Goal: Task Accomplishment & Management: Complete application form

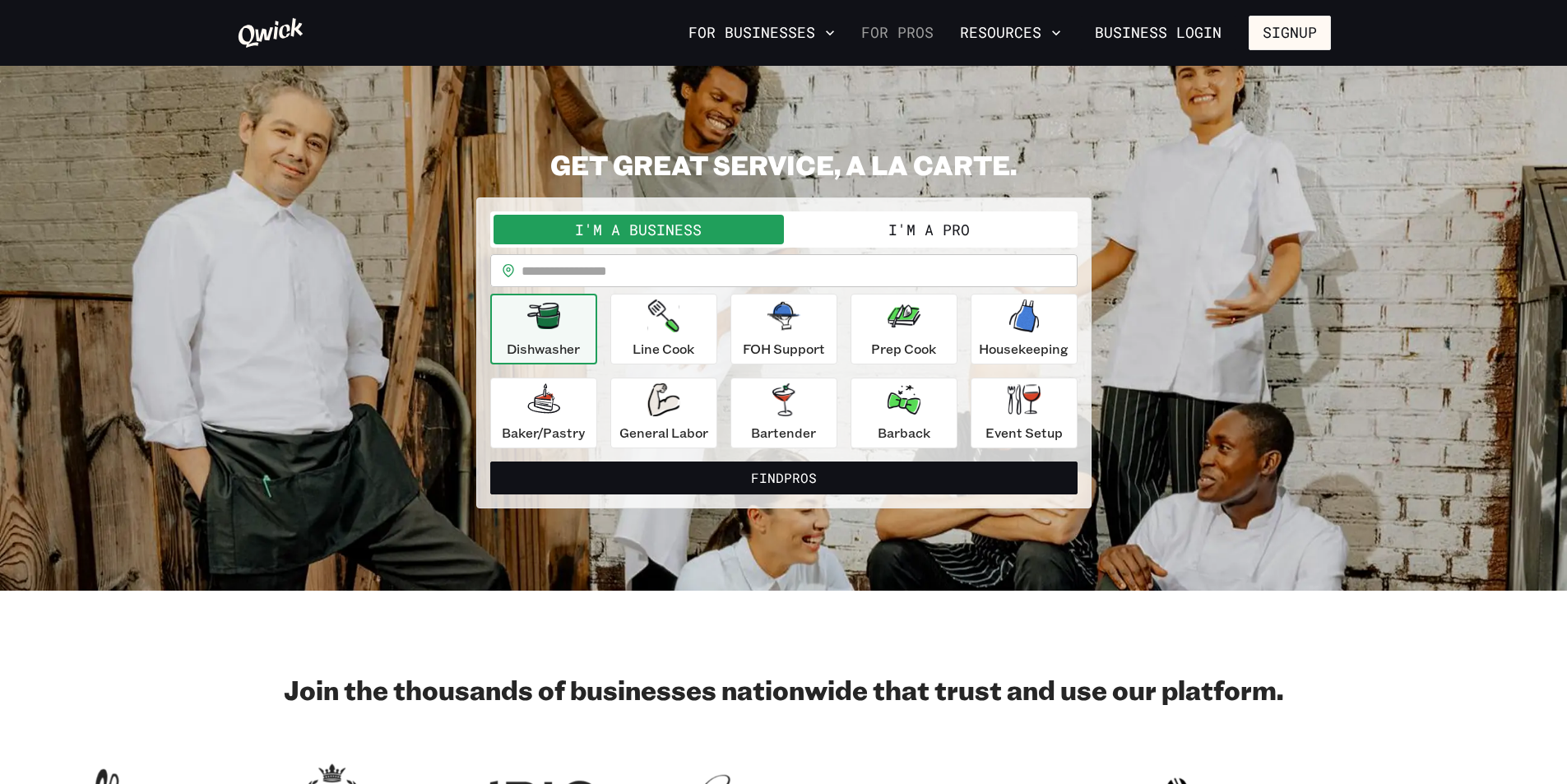
click at [892, 32] on link "For Pros" at bounding box center [897, 32] width 86 height 28
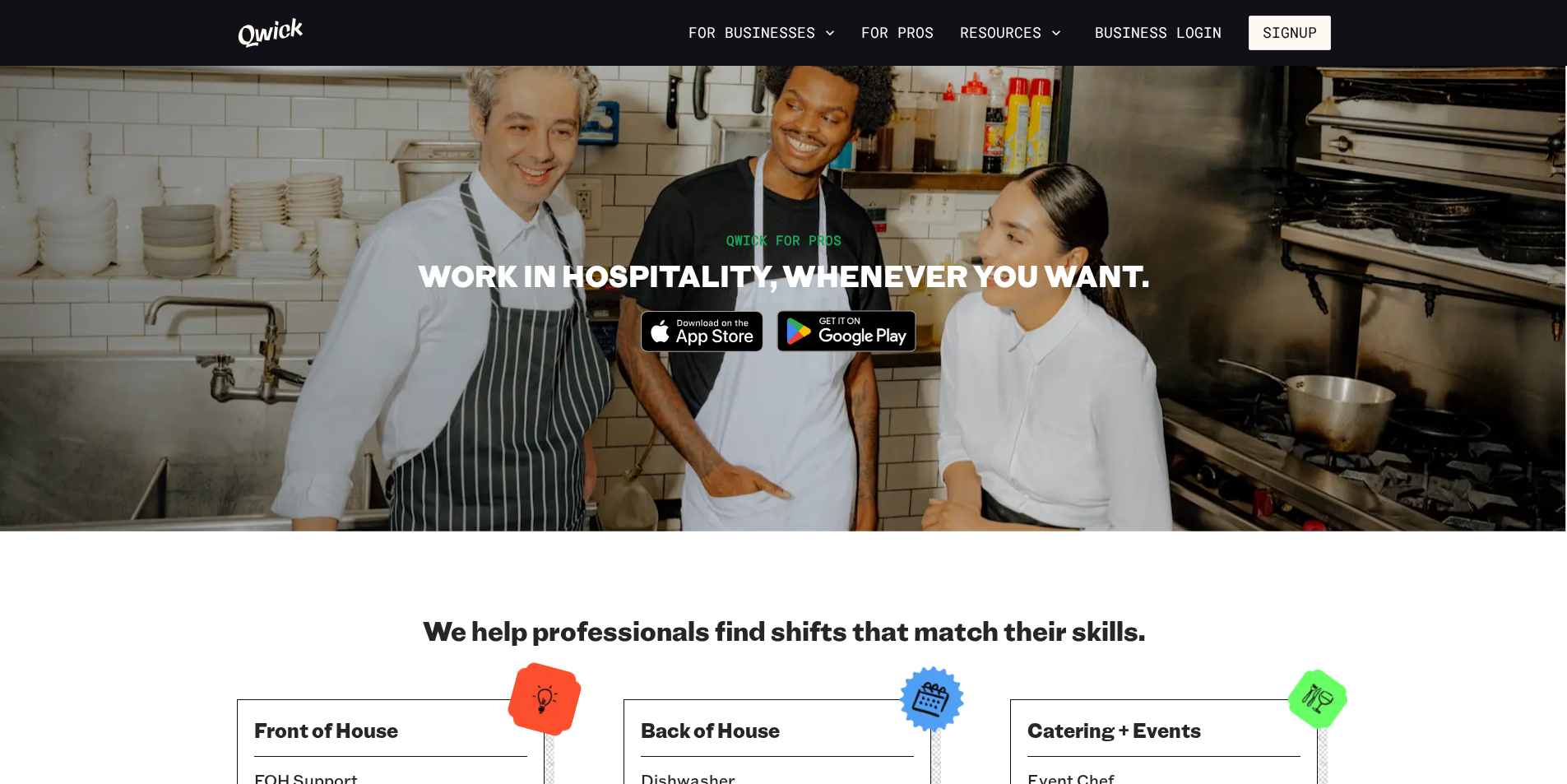
click at [850, 329] on img at bounding box center [846, 331] width 160 height 61
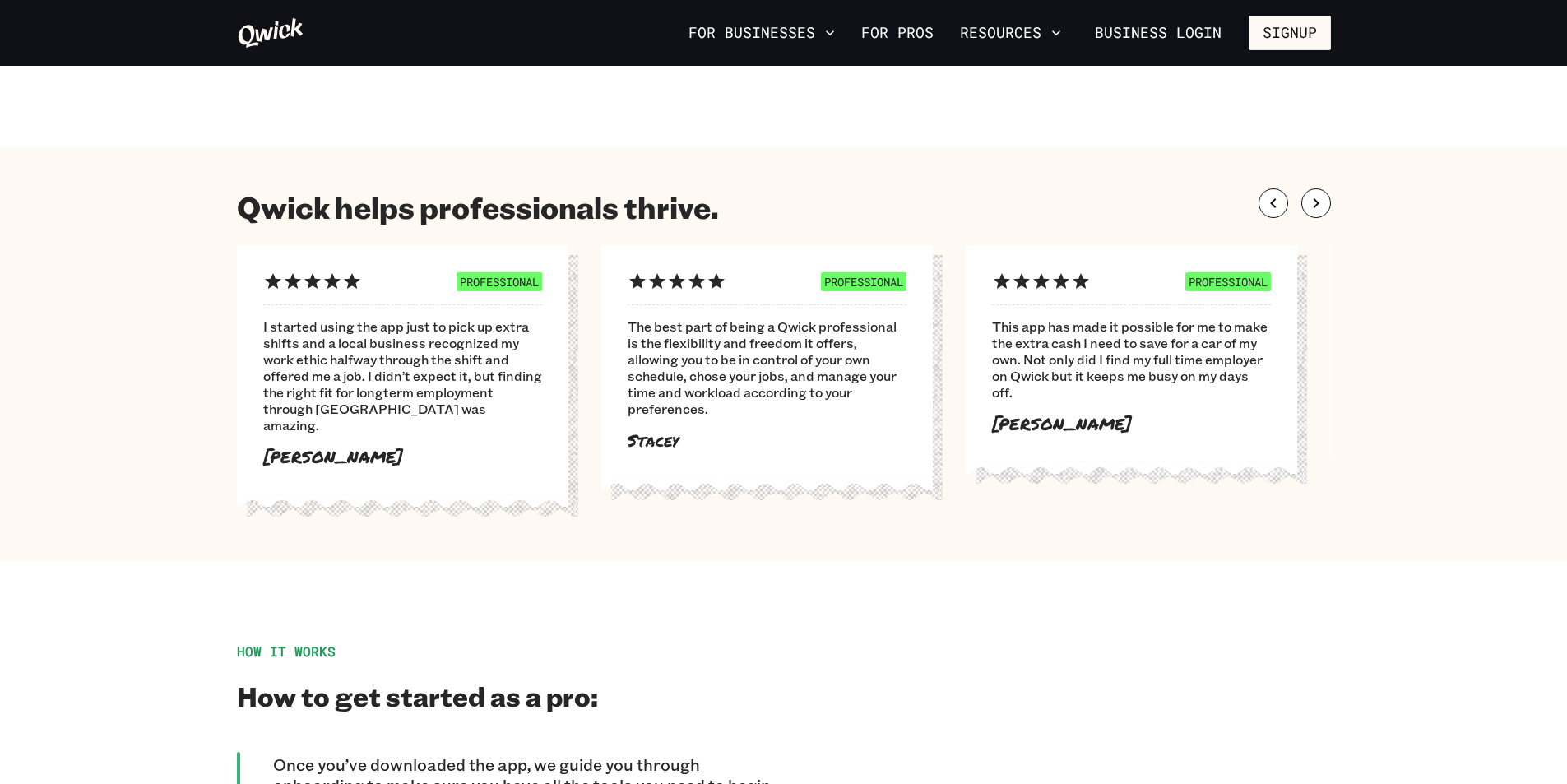
scroll to position [329, 0]
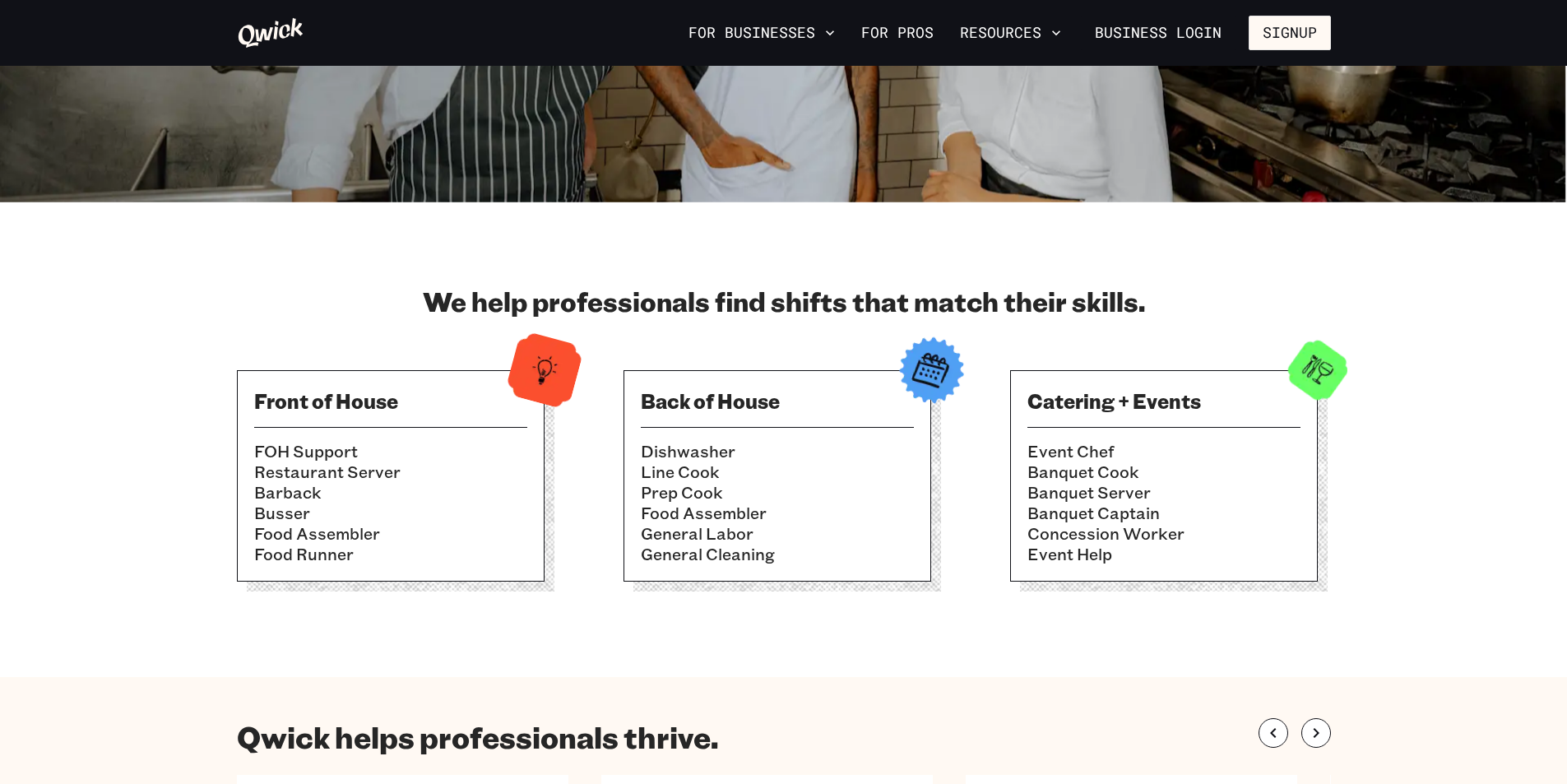
click at [534, 365] on img at bounding box center [544, 369] width 80 height 80
drag, startPoint x: 350, startPoint y: 411, endPoint x: 429, endPoint y: 389, distance: 82.0
click at [358, 406] on h3 "Front of House" at bounding box center [390, 400] width 273 height 26
click at [561, 369] on img at bounding box center [544, 369] width 80 height 80
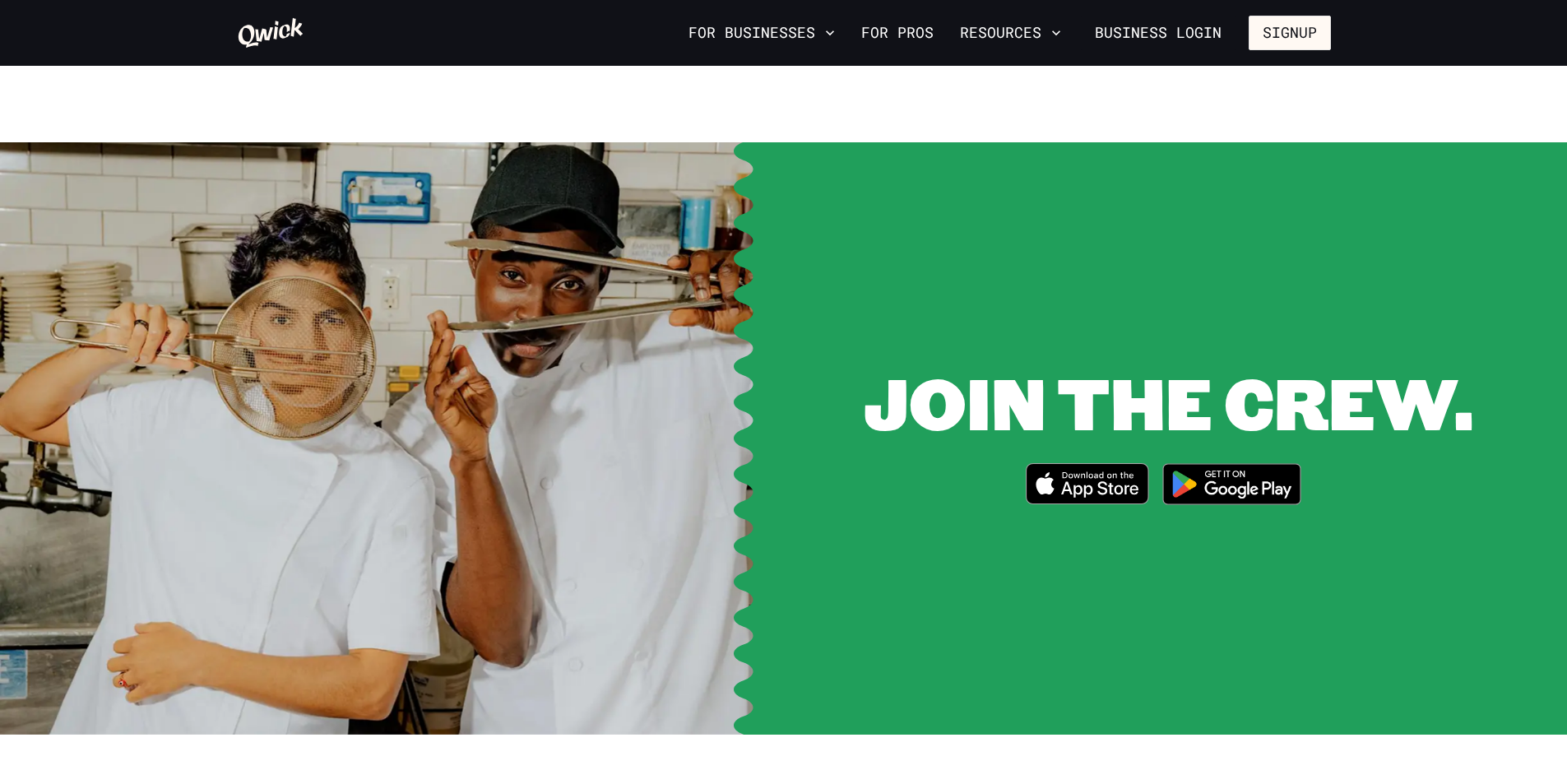
scroll to position [2056, 0]
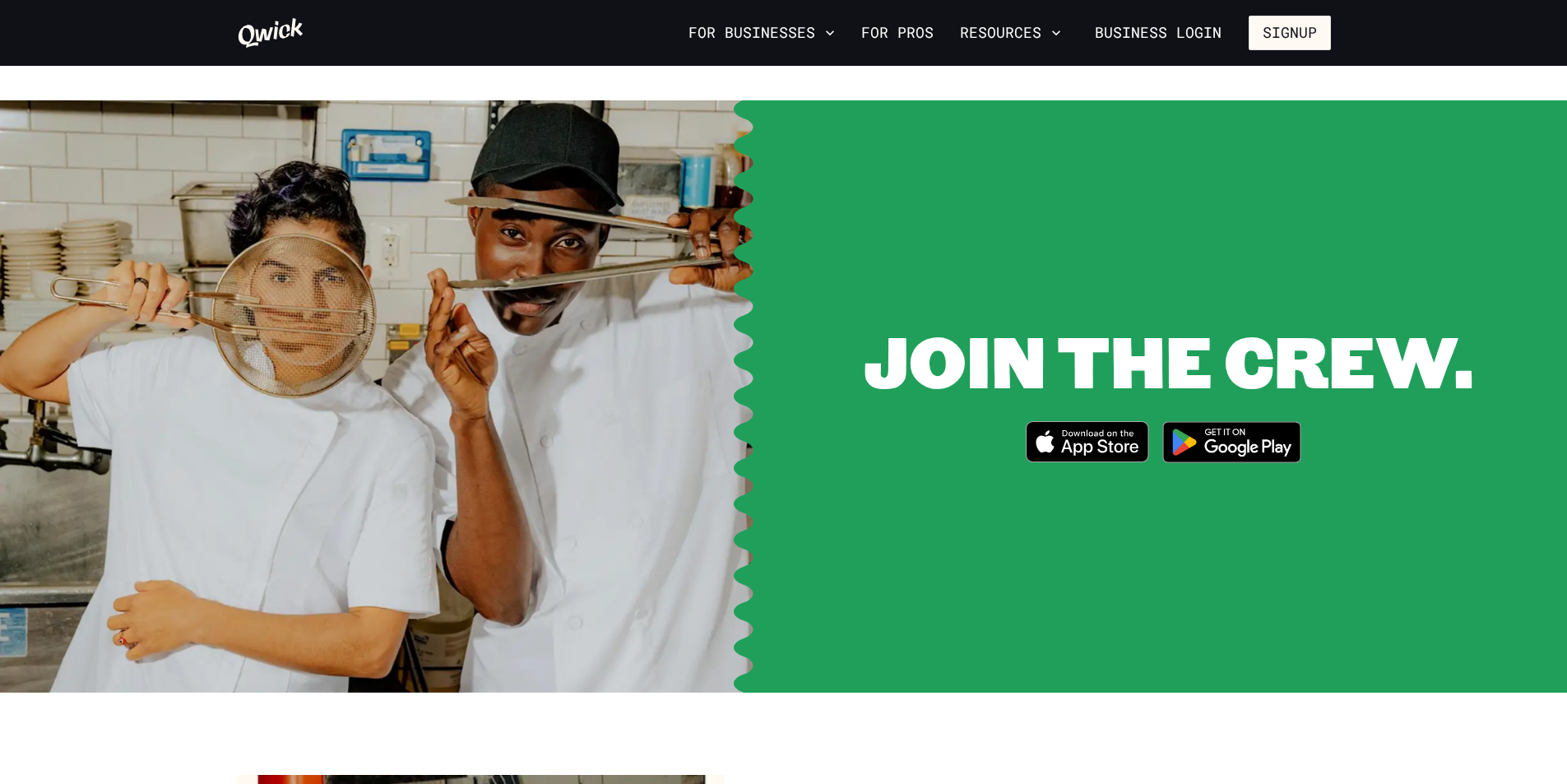
click at [508, 333] on img at bounding box center [385, 396] width 771 height 592
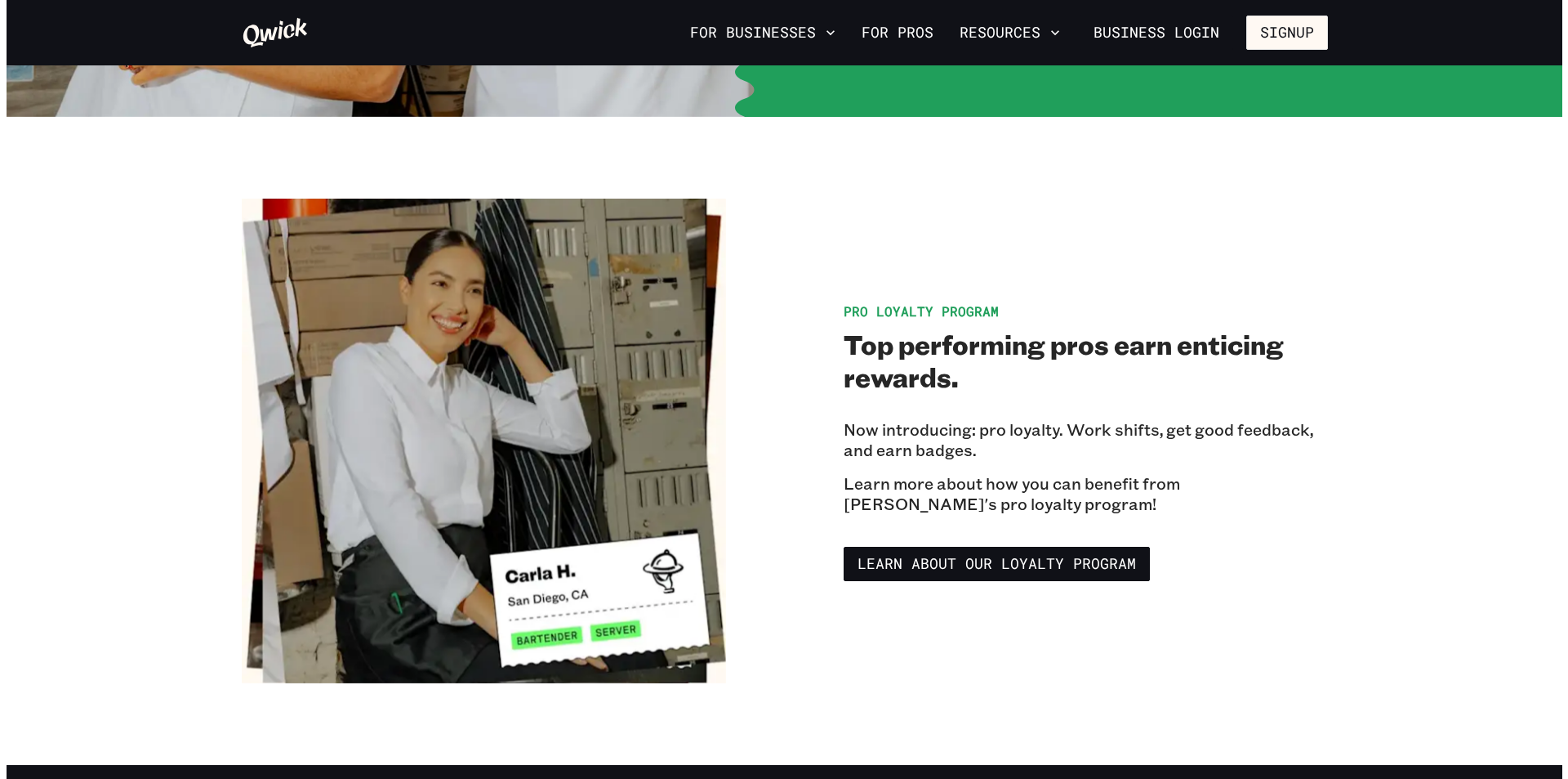
scroll to position [2369, 0]
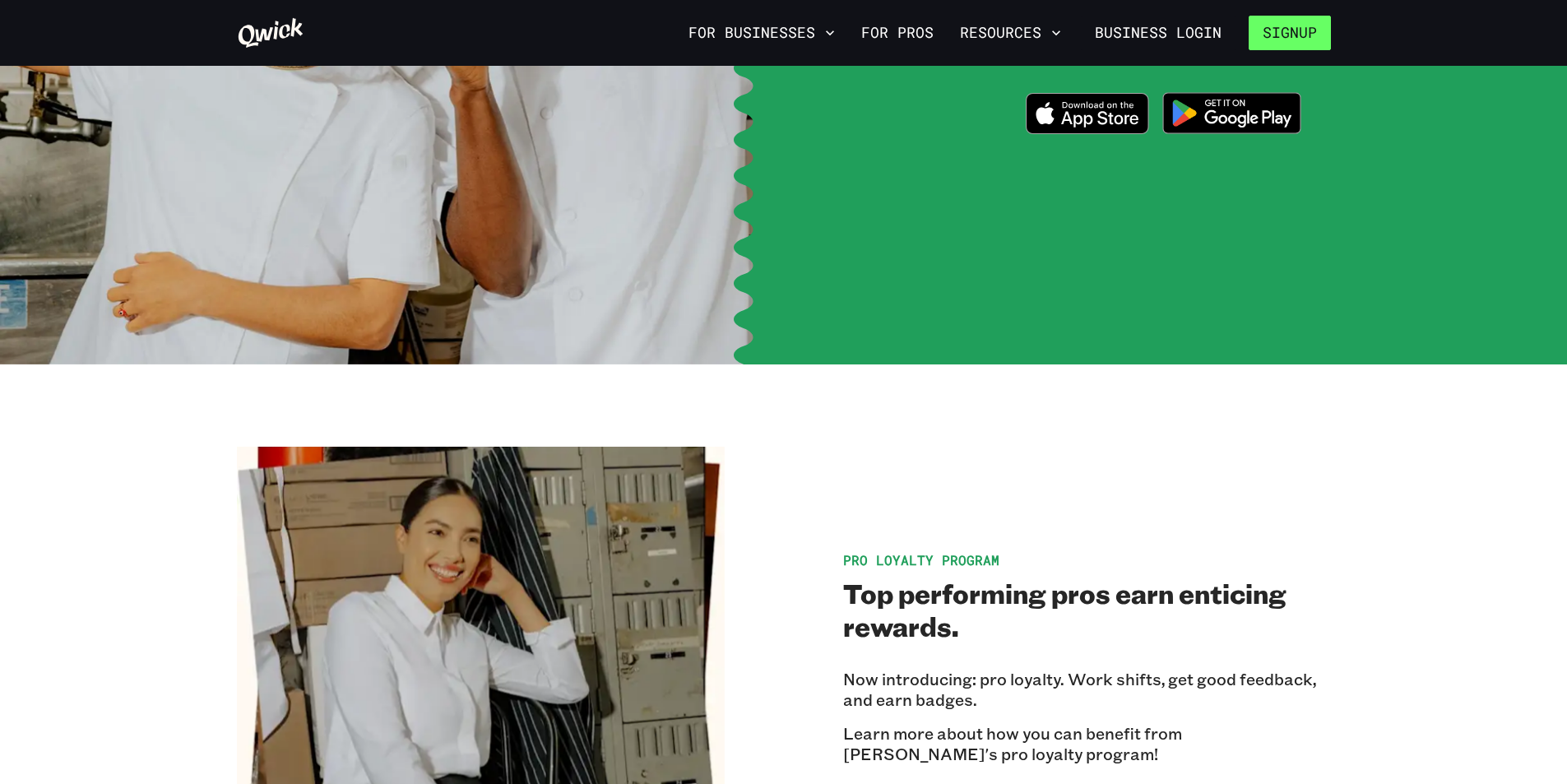
click at [1301, 32] on button "Signup" at bounding box center [1289, 32] width 82 height 34
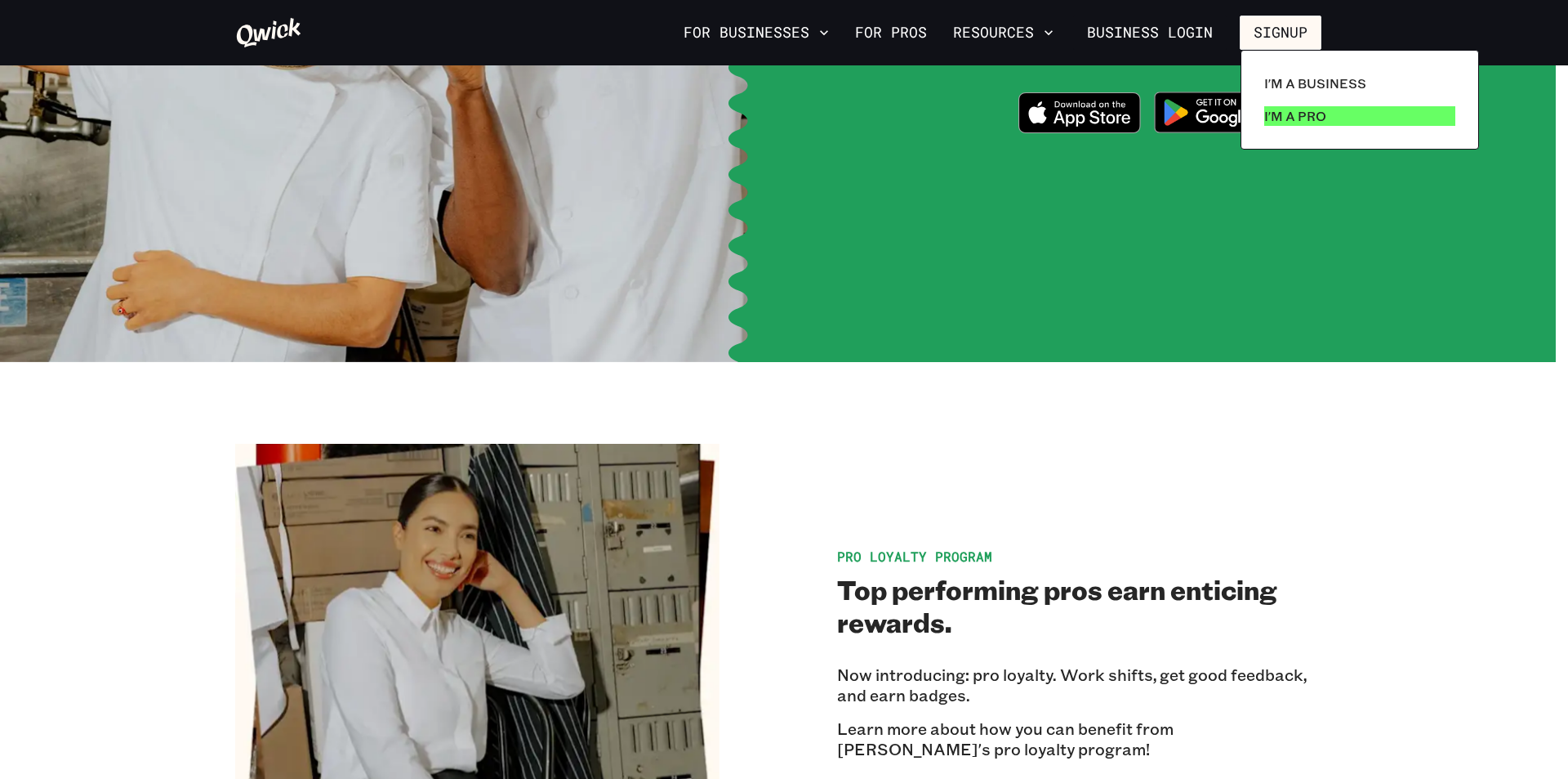
click at [1284, 120] on p "I'm a Pro" at bounding box center [1294, 116] width 62 height 20
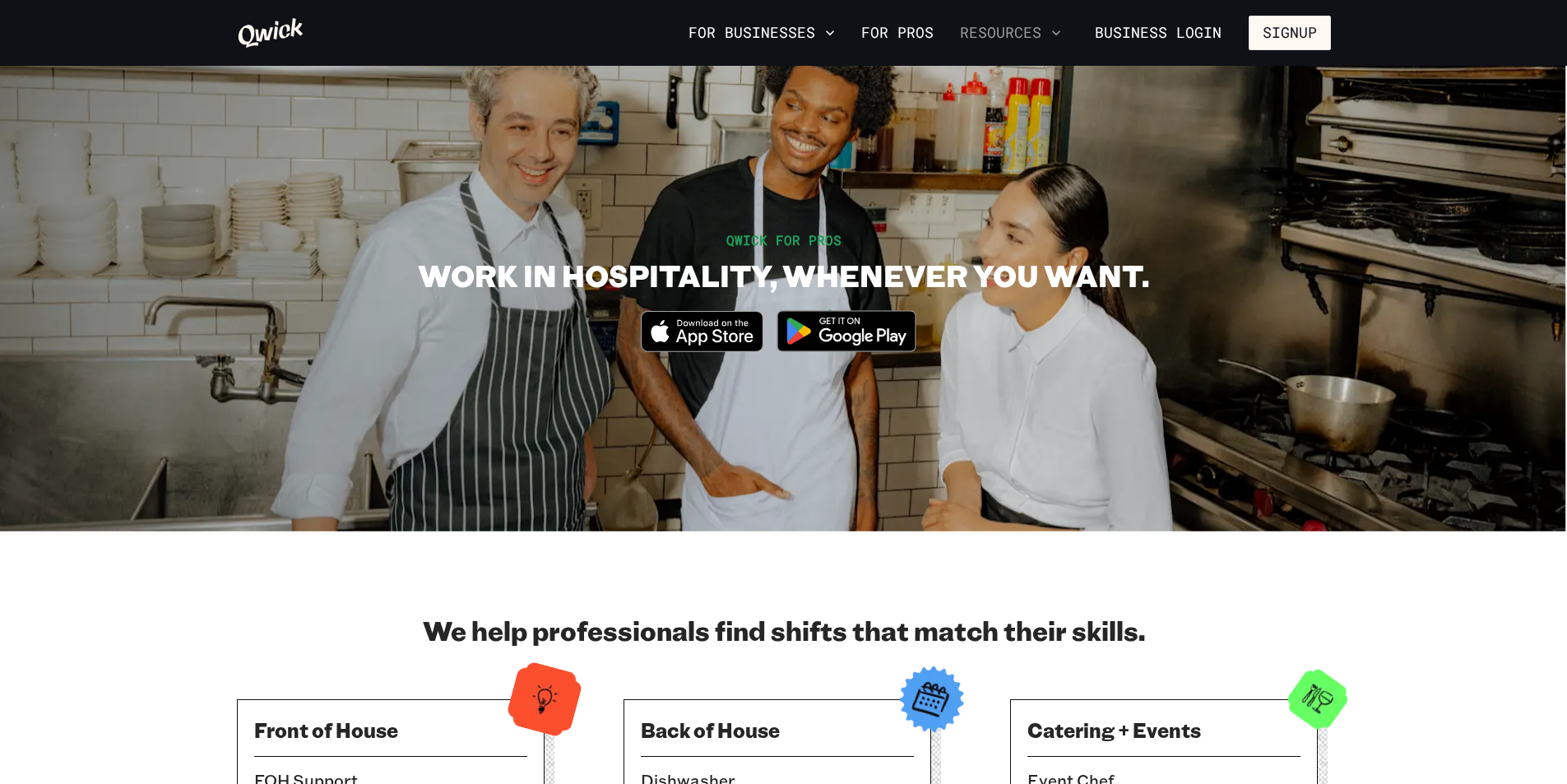
click at [999, 35] on button "Resources" at bounding box center [1010, 32] width 115 height 28
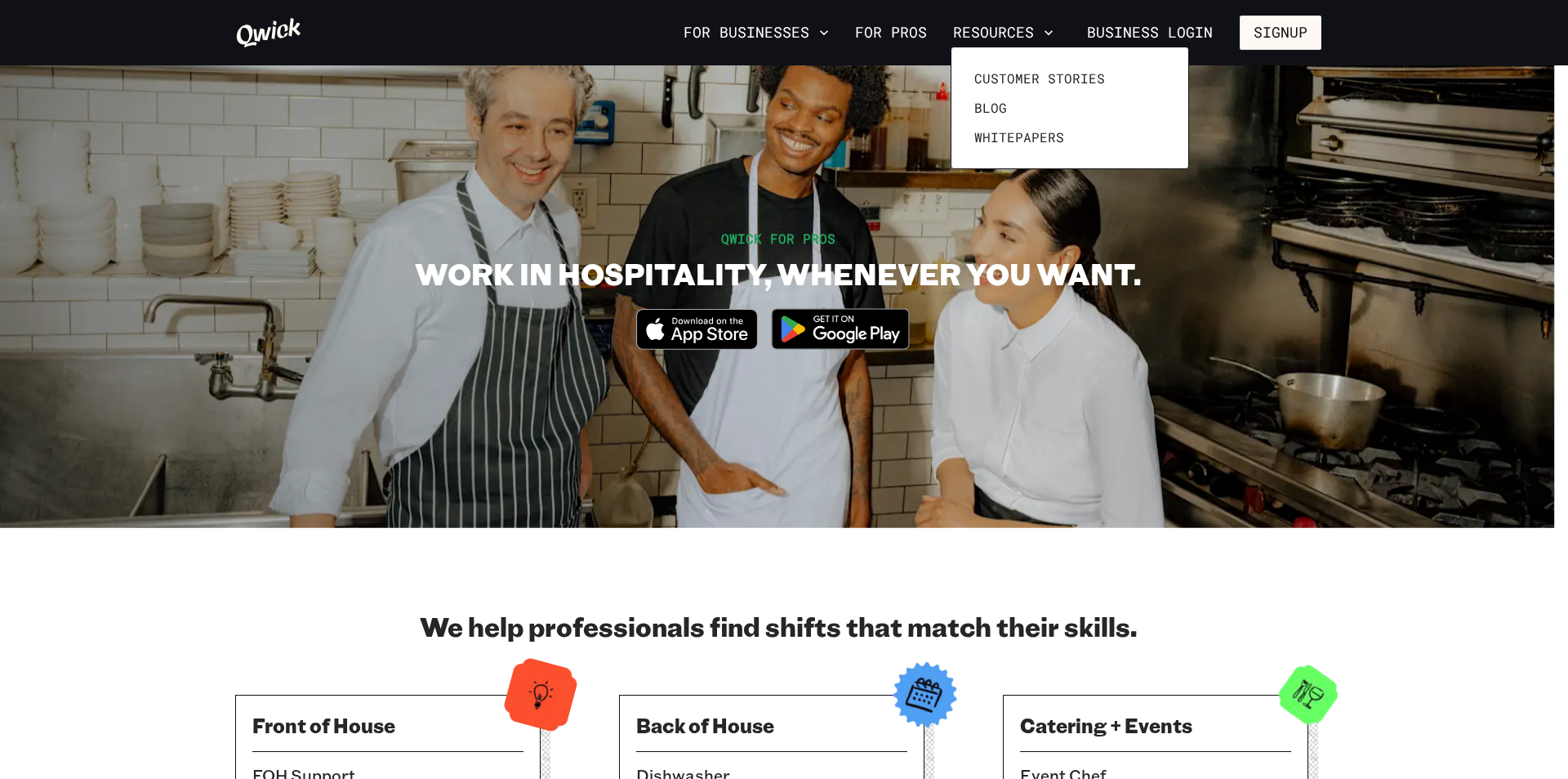
click at [905, 27] on div at bounding box center [784, 390] width 1568 height 779
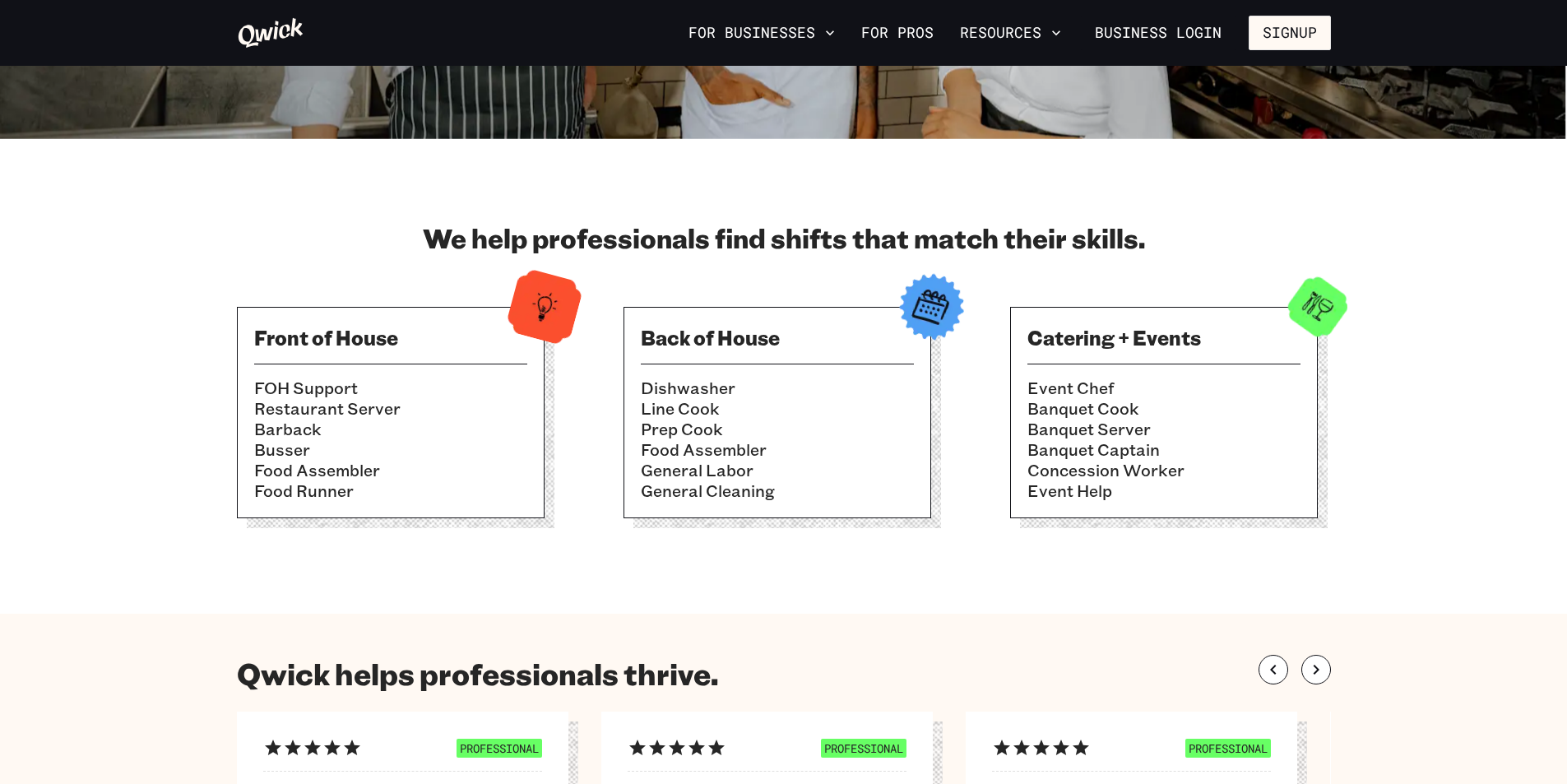
scroll to position [493, 0]
